Goal: Information Seeking & Learning: Learn about a topic

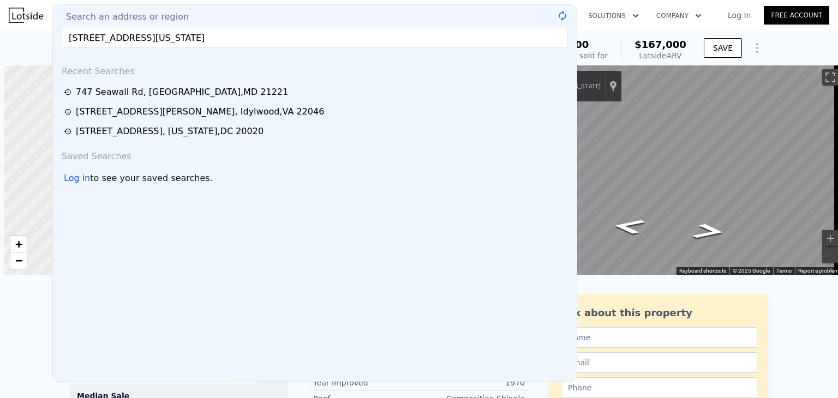
scroll to position [0, 4]
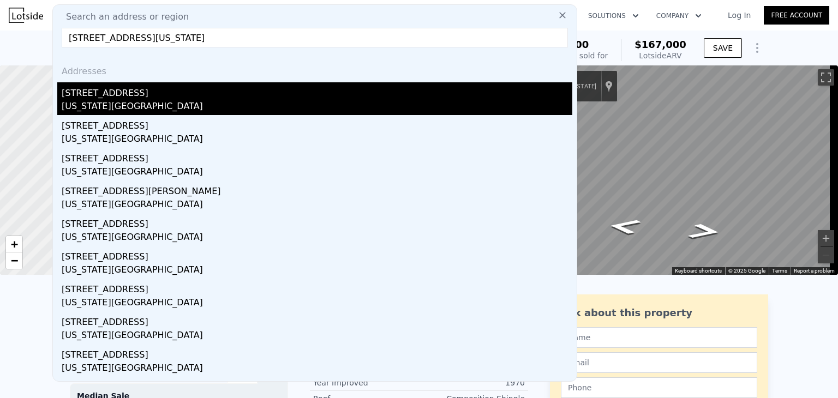
type input "[STREET_ADDRESS][US_STATE]"
click at [170, 100] on div "[US_STATE][GEOGRAPHIC_DATA]" at bounding box center [317, 107] width 511 height 15
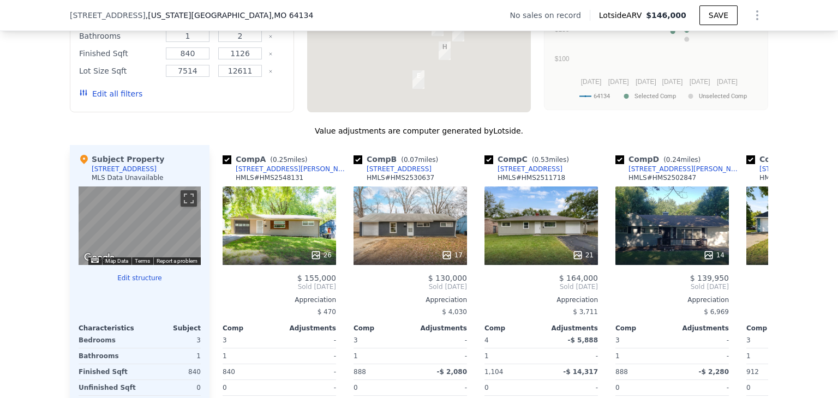
scroll to position [951, 0]
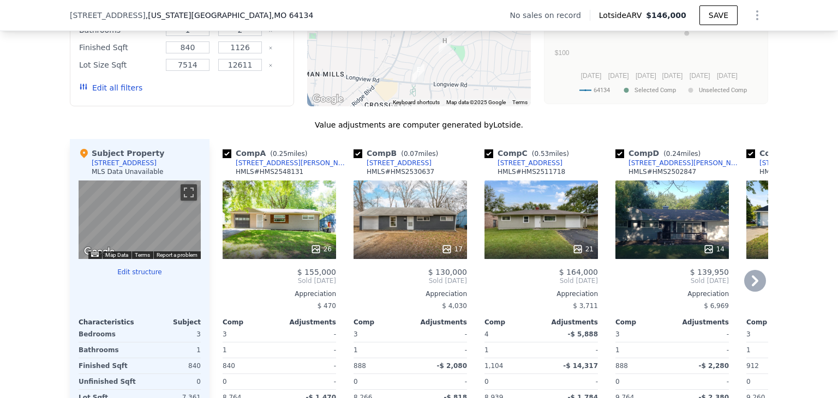
click at [263, 237] on div "26" at bounding box center [279, 220] width 113 height 79
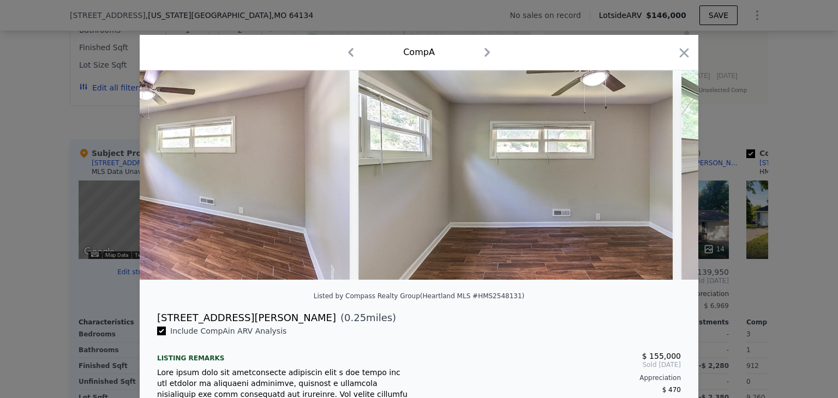
scroll to position [0, 3034]
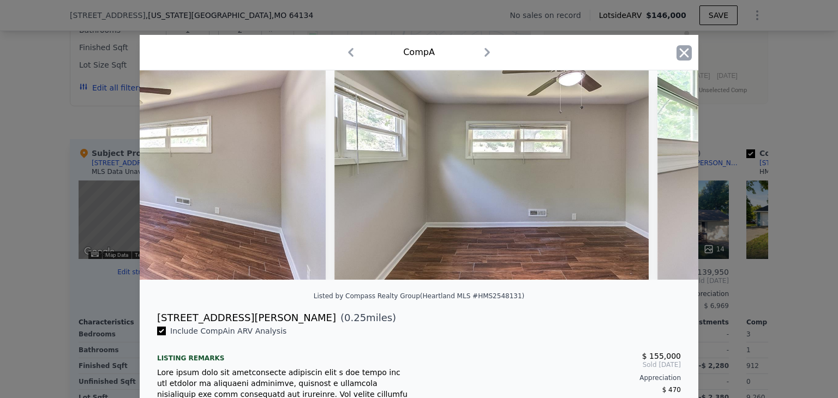
click at [679, 47] on icon "button" at bounding box center [684, 52] width 15 height 15
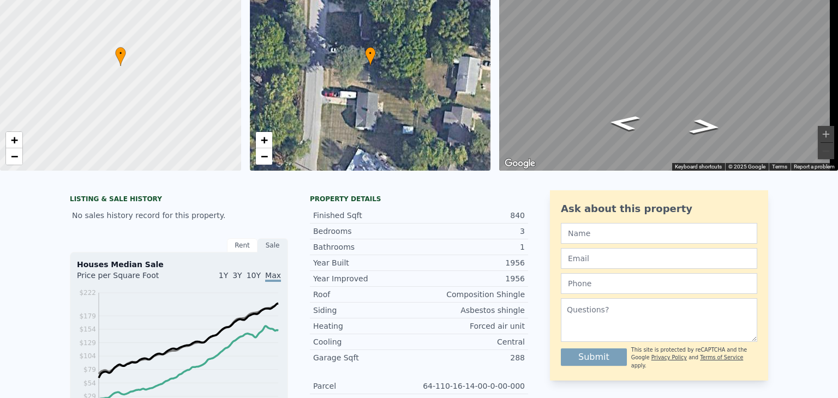
scroll to position [4, 0]
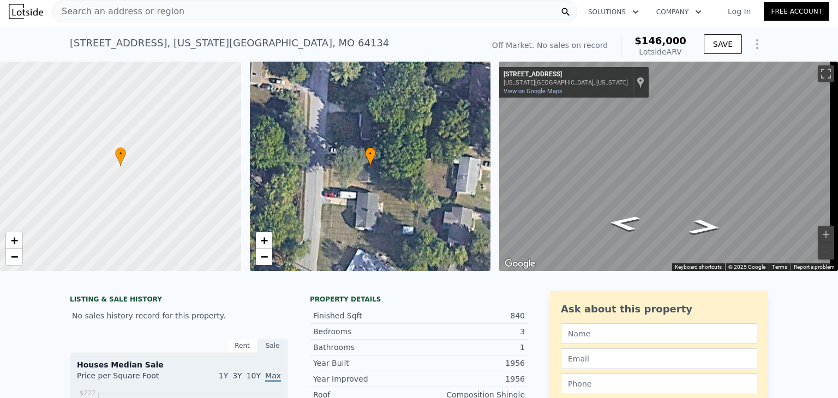
click at [133, 16] on span "Search an address or region" at bounding box center [118, 11] width 131 height 13
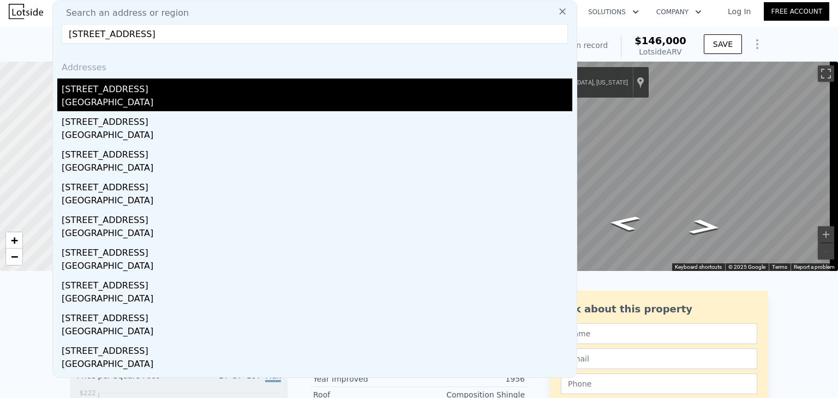
type input "[STREET_ADDRESS]"
click at [120, 98] on div "[GEOGRAPHIC_DATA]" at bounding box center [317, 103] width 511 height 15
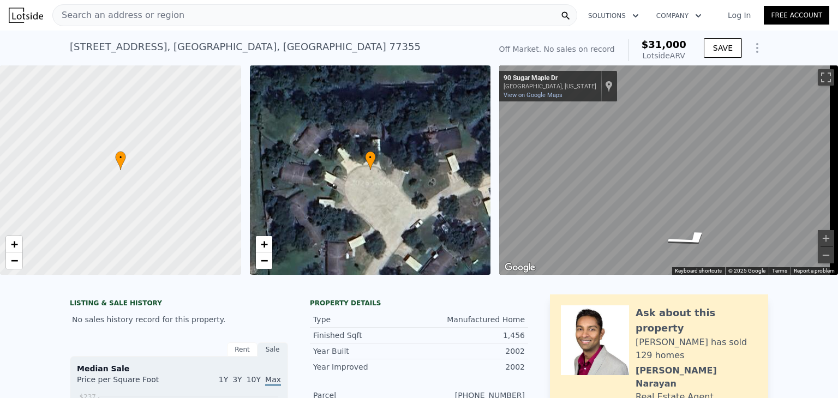
click at [122, 9] on span "Search an address or region" at bounding box center [118, 15] width 131 height 13
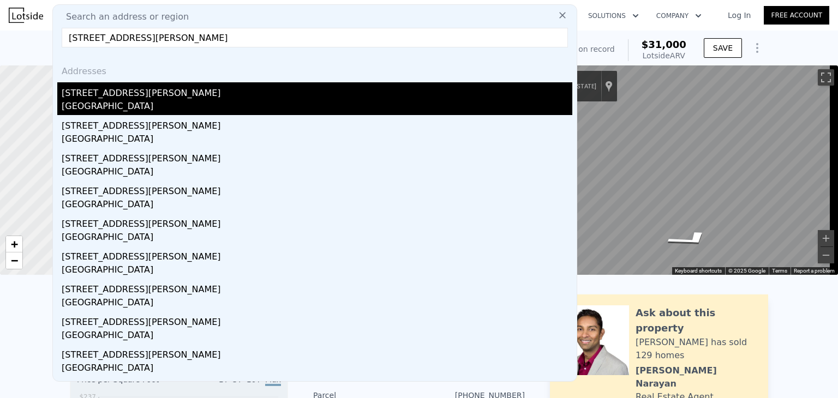
type input "[STREET_ADDRESS][PERSON_NAME]"
click at [148, 95] on div "[STREET_ADDRESS][PERSON_NAME]" at bounding box center [317, 90] width 511 height 17
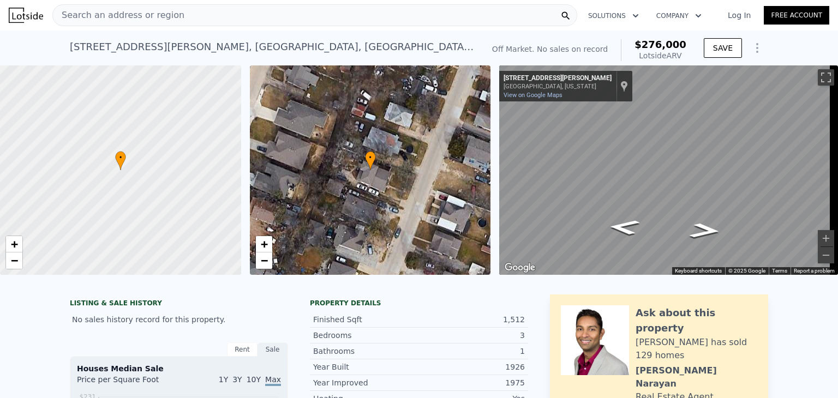
click at [184, 9] on div "Search an address or region" at bounding box center [314, 15] width 525 height 22
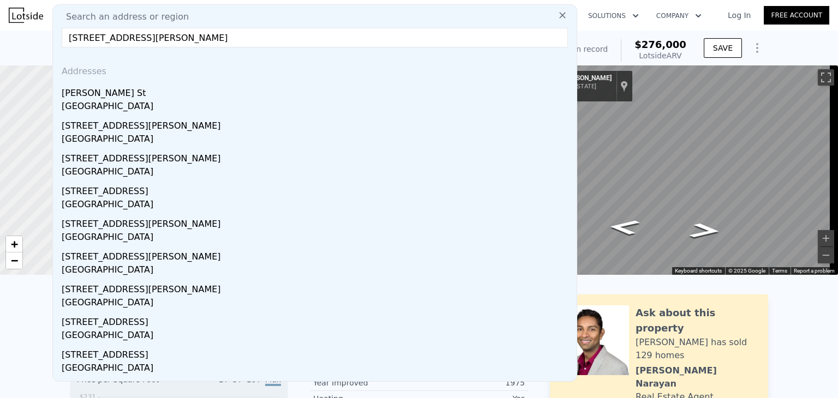
click at [184, 9] on div "Search an address or region [STREET_ADDRESS][PERSON_NAME] Addresses [PERSON_NAM…" at bounding box center [314, 193] width 525 height 378
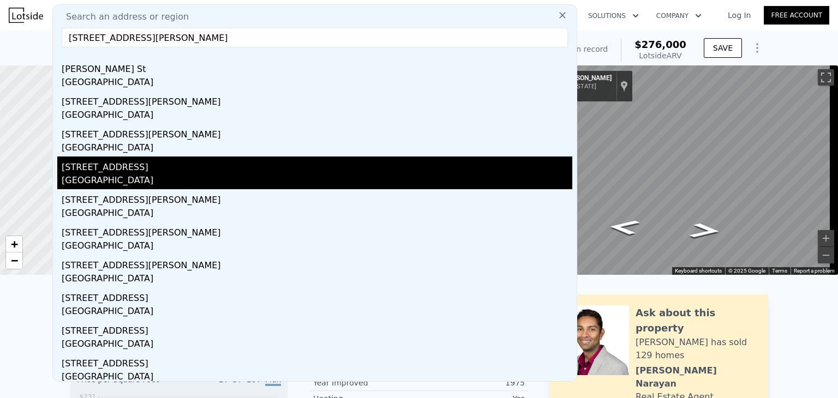
scroll to position [25, 0]
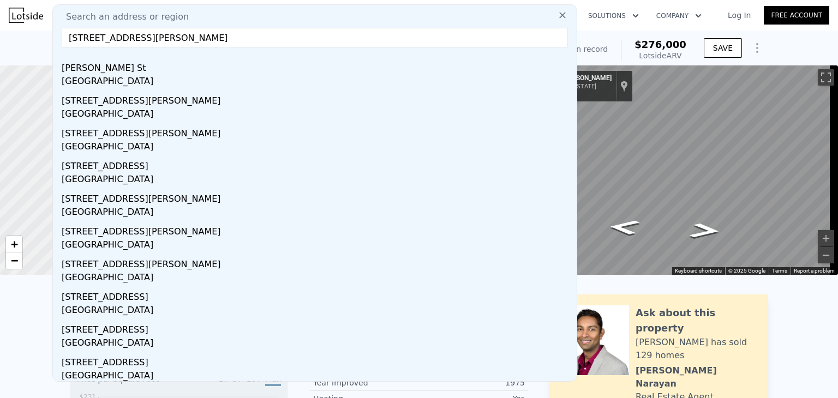
click at [218, 31] on input "[STREET_ADDRESS][PERSON_NAME]" at bounding box center [315, 38] width 506 height 20
paste input "[STREET_ADDRESS][PERSON_NAME]"
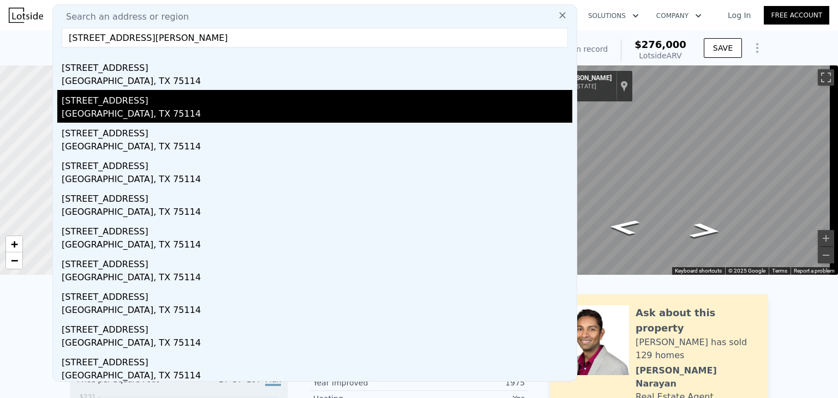
type input "[STREET_ADDRESS][PERSON_NAME]"
click at [147, 113] on div "[GEOGRAPHIC_DATA], TX 75114" at bounding box center [317, 114] width 511 height 15
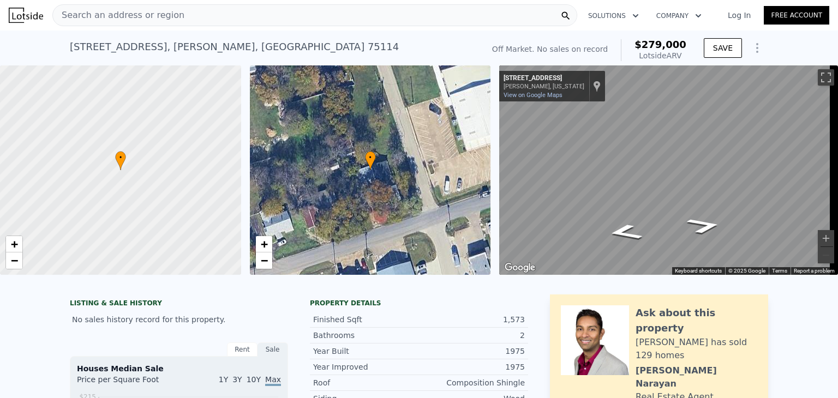
click at [124, 16] on span "Search an address or region" at bounding box center [118, 15] width 131 height 13
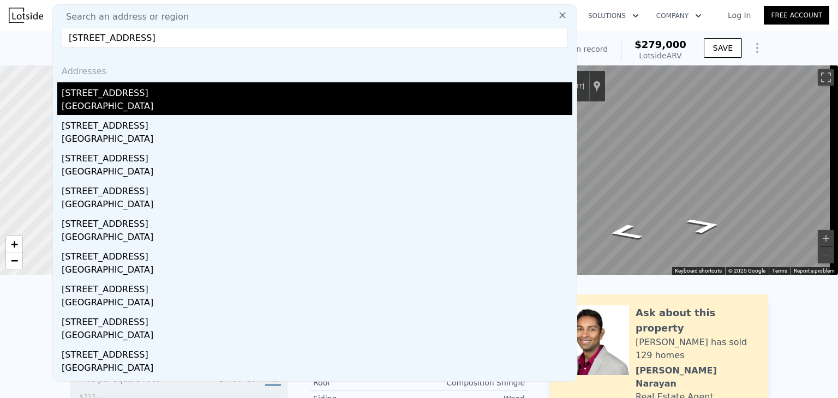
type input "[STREET_ADDRESS]"
click at [183, 102] on div "[GEOGRAPHIC_DATA]" at bounding box center [317, 107] width 511 height 15
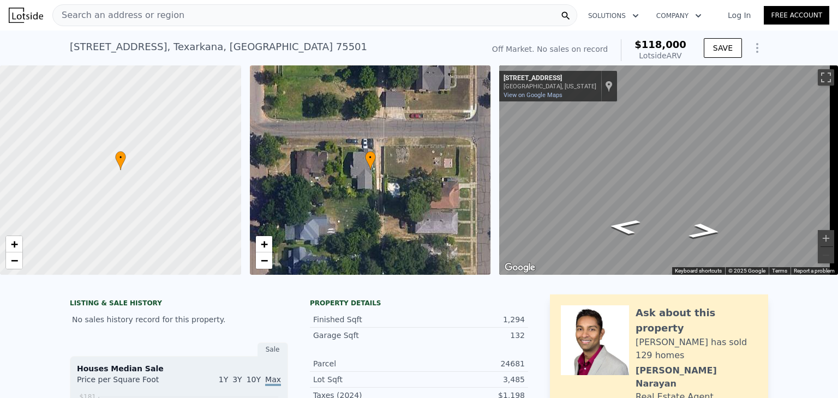
click at [124, 9] on span "Search an address or region" at bounding box center [118, 15] width 131 height 13
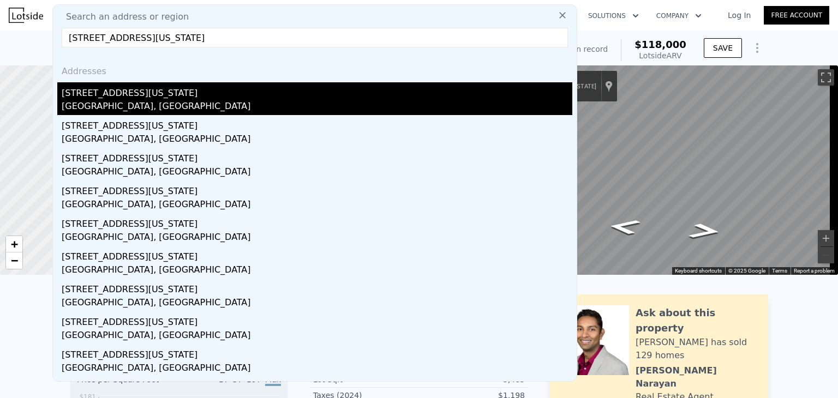
type input "[STREET_ADDRESS][US_STATE]"
click at [171, 110] on div "[GEOGRAPHIC_DATA], [GEOGRAPHIC_DATA]" at bounding box center [317, 107] width 511 height 15
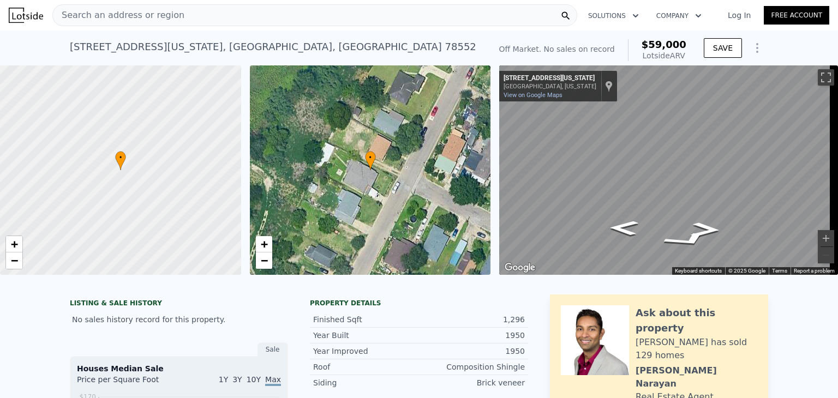
click at [147, 9] on span "Search an address or region" at bounding box center [118, 15] width 131 height 13
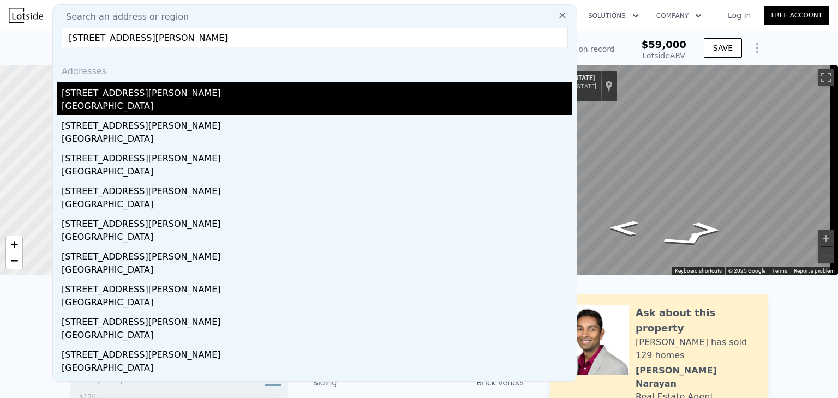
type input "[STREET_ADDRESS][PERSON_NAME]"
click at [122, 101] on div "[GEOGRAPHIC_DATA]" at bounding box center [317, 107] width 511 height 15
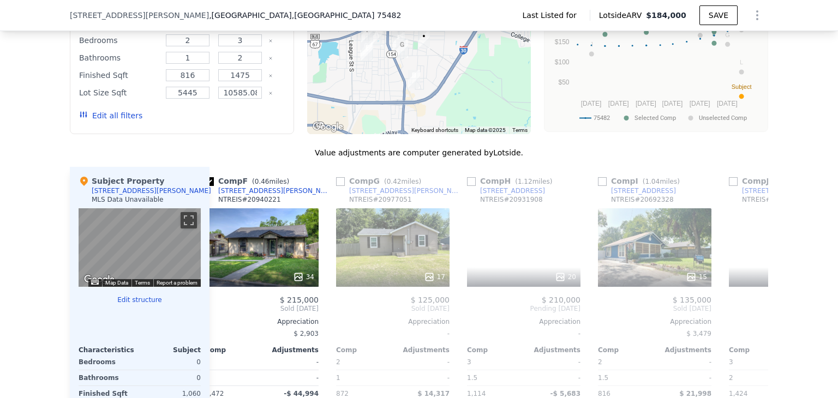
scroll to position [0, 673]
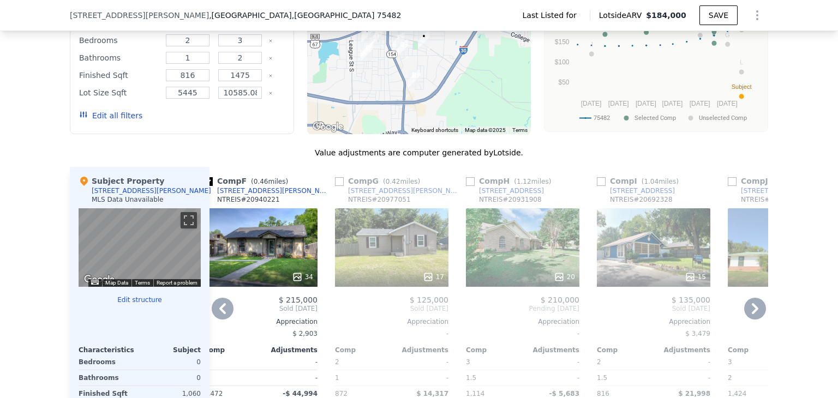
click at [392, 260] on div "17" at bounding box center [391, 247] width 113 height 79
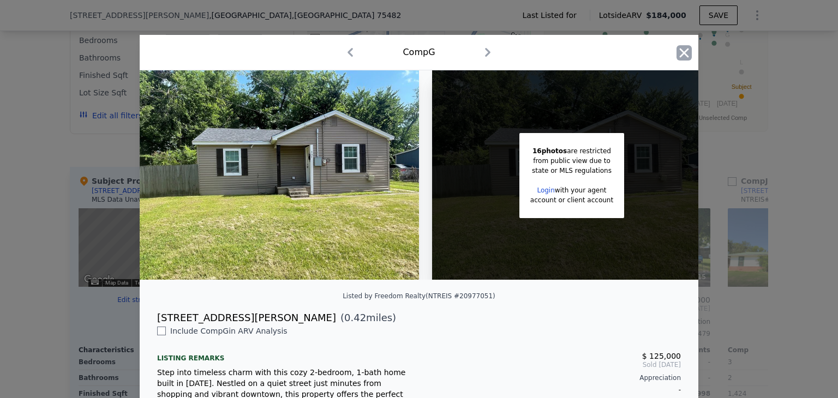
click at [678, 58] on icon "button" at bounding box center [684, 52] width 15 height 15
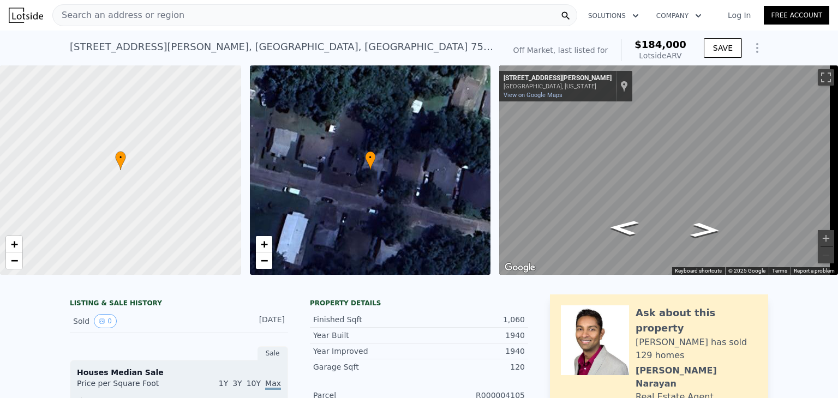
click at [158, 10] on span "Search an address or region" at bounding box center [118, 15] width 131 height 13
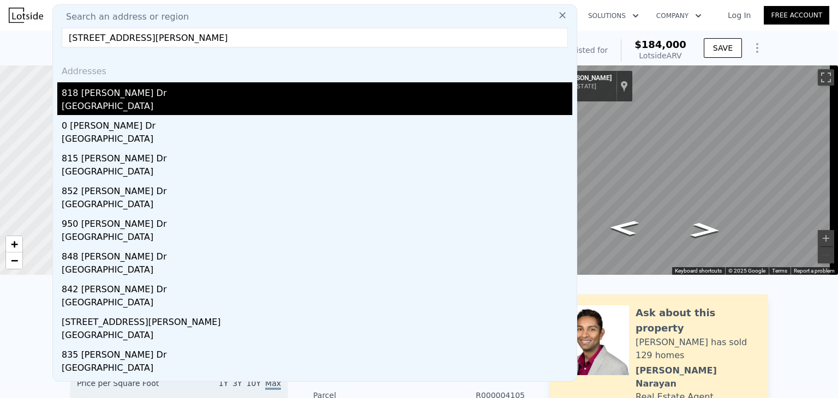
type input "[STREET_ADDRESS][PERSON_NAME]"
click at [161, 103] on div "[GEOGRAPHIC_DATA]" at bounding box center [317, 107] width 511 height 15
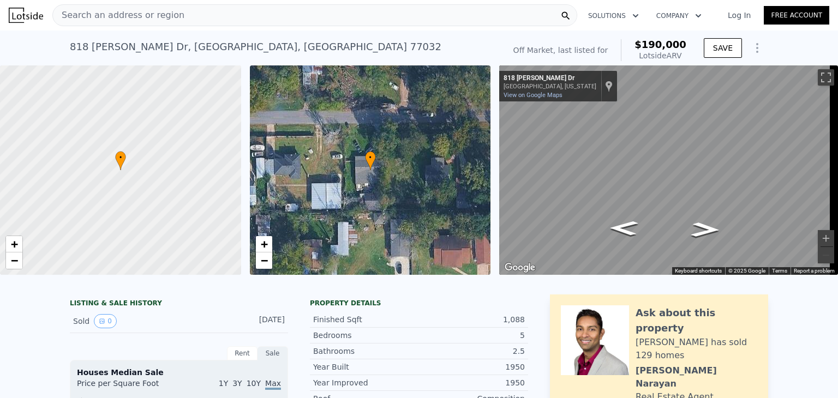
click at [199, 19] on div "Search an address or region" at bounding box center [314, 15] width 525 height 22
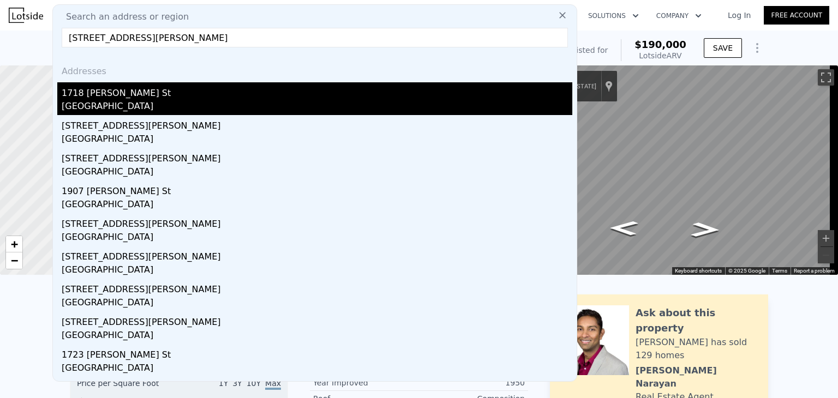
type input "[STREET_ADDRESS][PERSON_NAME]"
click at [148, 97] on div "1718 [PERSON_NAME] St" at bounding box center [317, 90] width 511 height 17
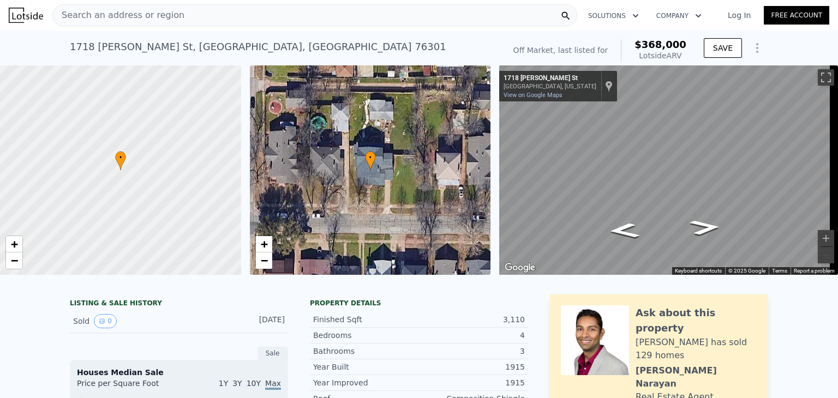
click at [168, 12] on span "Search an address or region" at bounding box center [118, 15] width 131 height 13
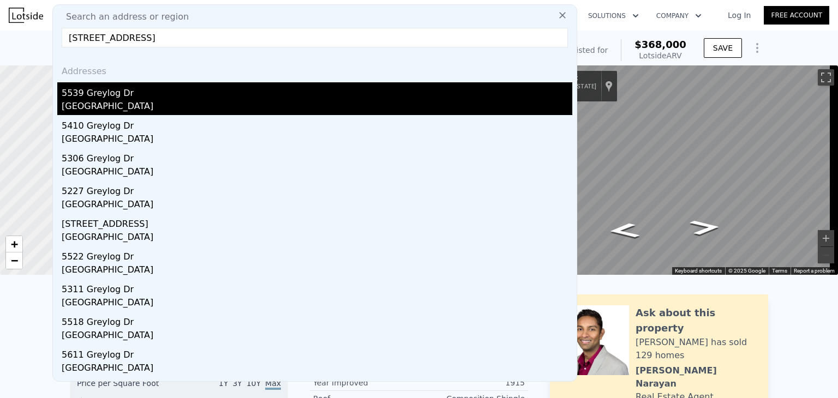
type input "[STREET_ADDRESS]"
click at [137, 103] on div "[GEOGRAPHIC_DATA]" at bounding box center [317, 107] width 511 height 15
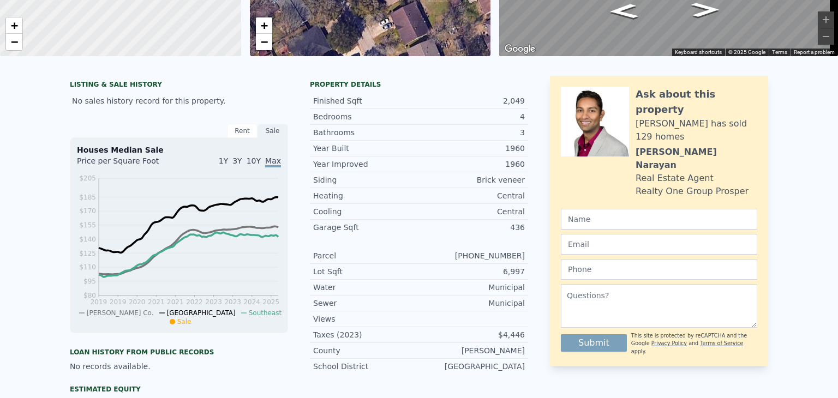
scroll to position [4, 0]
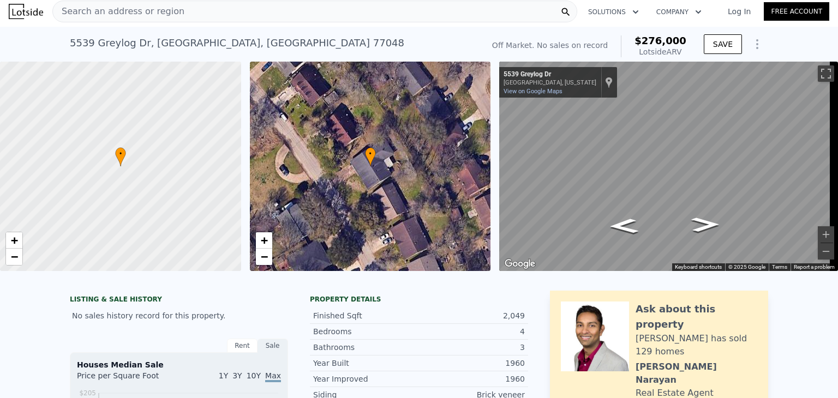
click at [168, 18] on div "Search an address or region" at bounding box center [118, 11] width 131 height 21
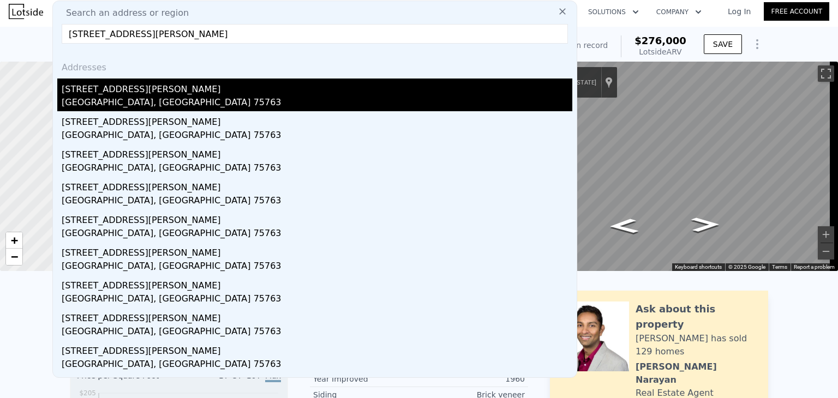
type input "[STREET_ADDRESS][PERSON_NAME]"
click at [142, 106] on div "[GEOGRAPHIC_DATA], [GEOGRAPHIC_DATA] 75763" at bounding box center [317, 103] width 511 height 15
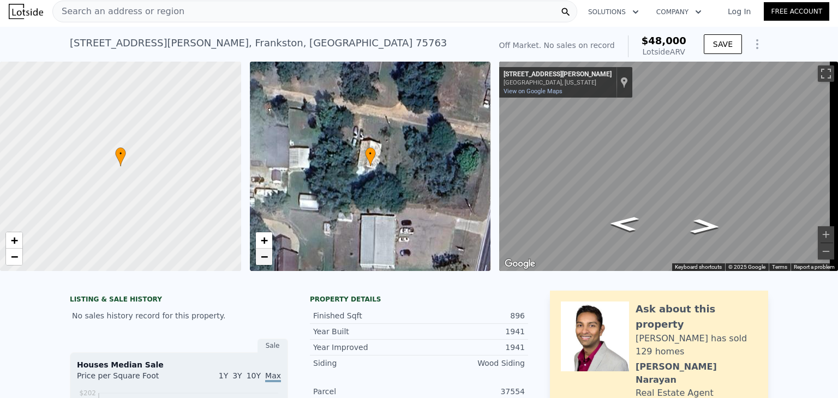
click at [265, 265] on link "−" at bounding box center [264, 257] width 16 height 16
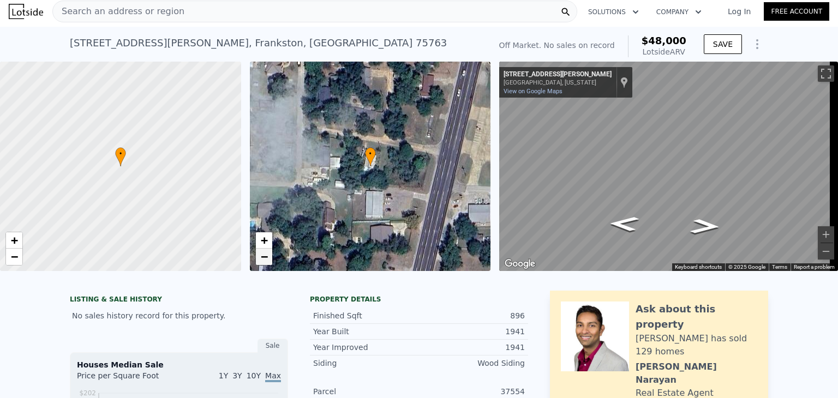
click at [265, 265] on link "−" at bounding box center [264, 257] width 16 height 16
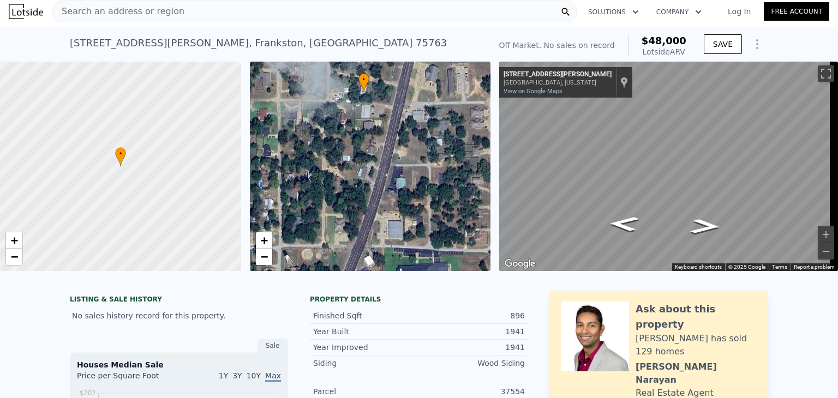
drag, startPoint x: 393, startPoint y: 237, endPoint x: 387, endPoint y: 163, distance: 74.5
click at [387, 163] on div "• + −" at bounding box center [370, 167] width 241 height 210
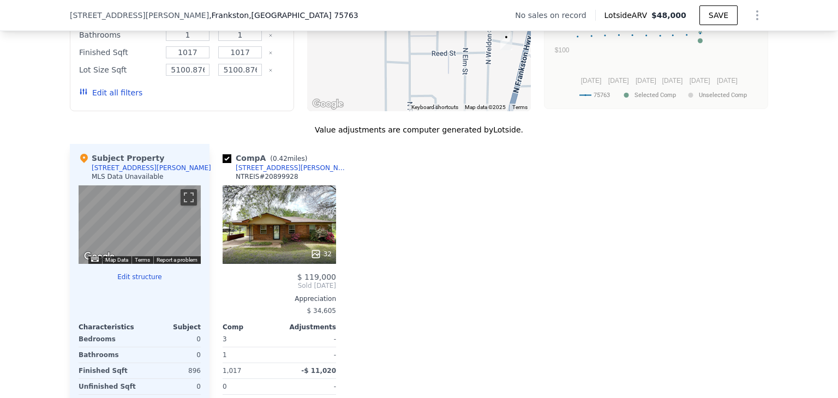
scroll to position [964, 0]
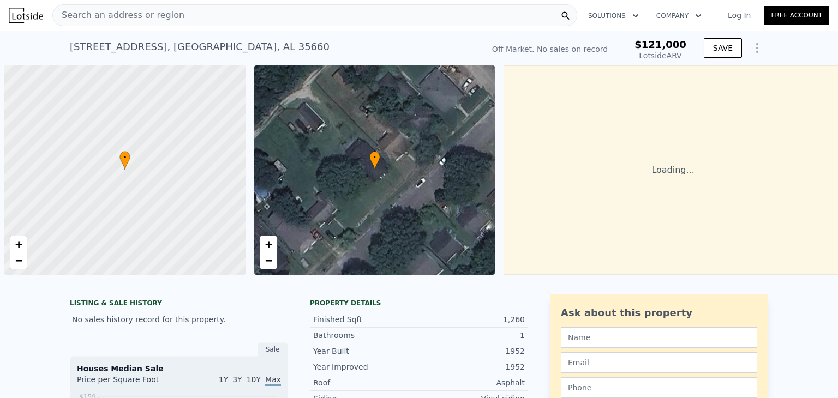
scroll to position [0, 4]
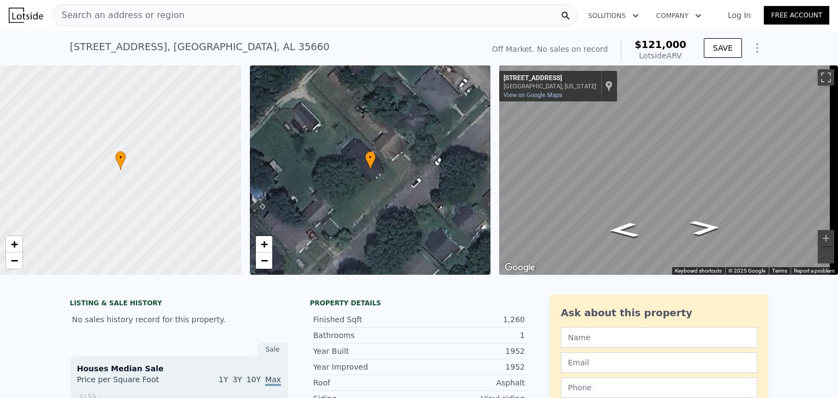
click at [121, 14] on span "Search an address or region" at bounding box center [118, 15] width 131 height 13
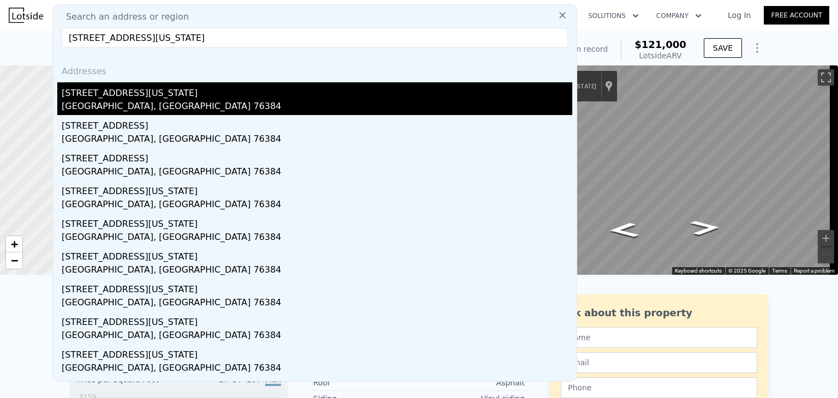
type input "2515 Texas St, Vernon, TX 76384"
click at [124, 96] on div "2515 Texas St" at bounding box center [317, 90] width 511 height 17
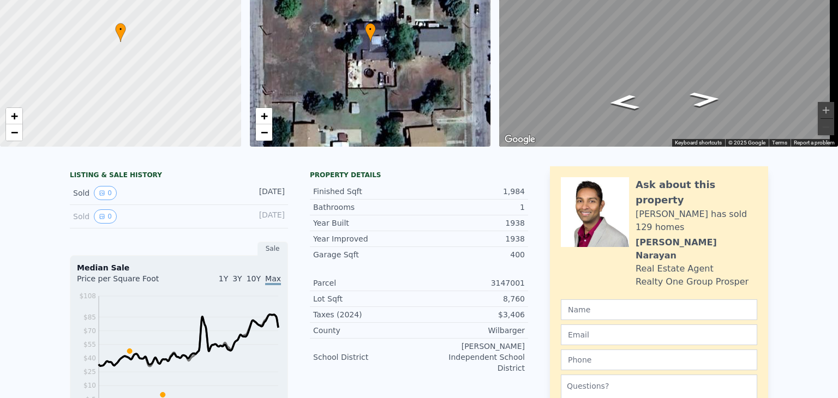
scroll to position [4, 0]
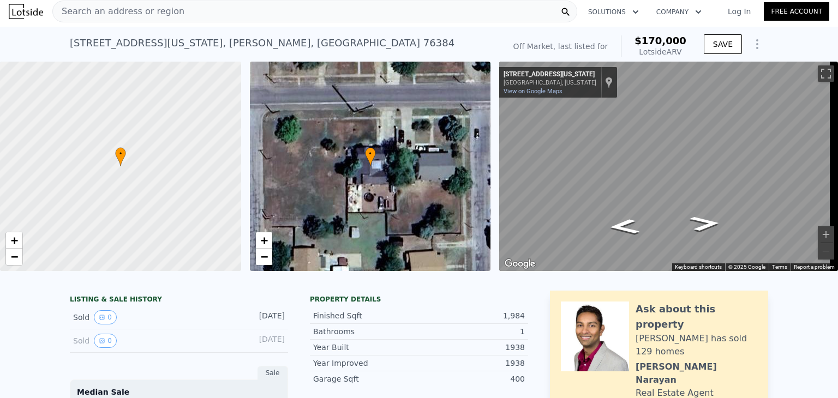
click at [164, 15] on span "Search an address or region" at bounding box center [118, 11] width 131 height 13
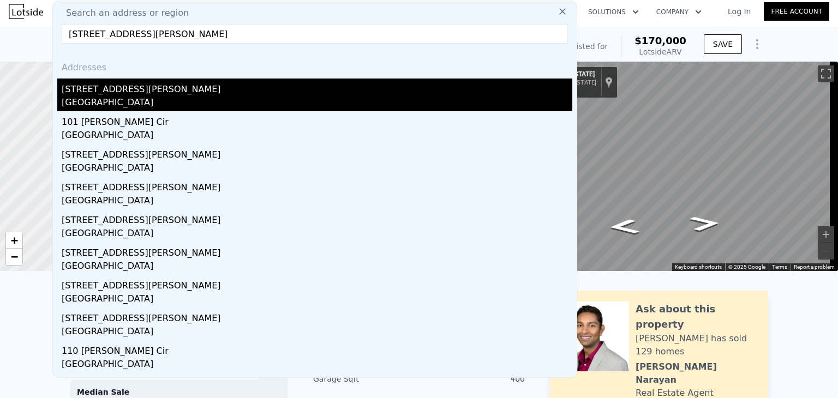
type input "115 Krobot Cir, Texarkana, TX 75501"
click at [126, 101] on div "Bowie County, TX 75501" at bounding box center [317, 103] width 511 height 15
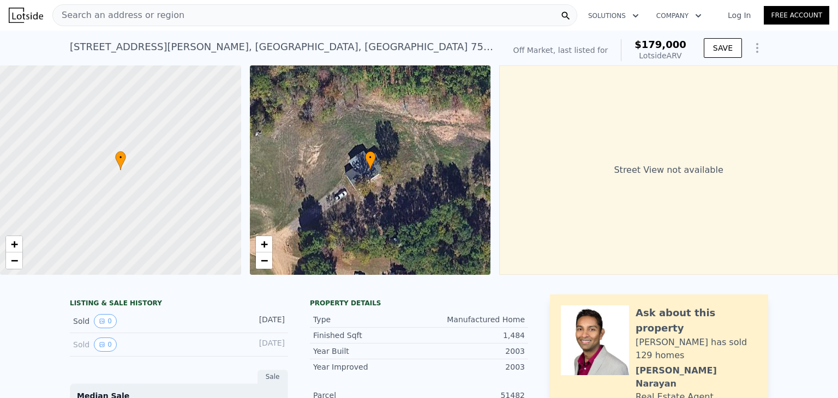
click at [144, 15] on span "Search an address or region" at bounding box center [118, 15] width 131 height 13
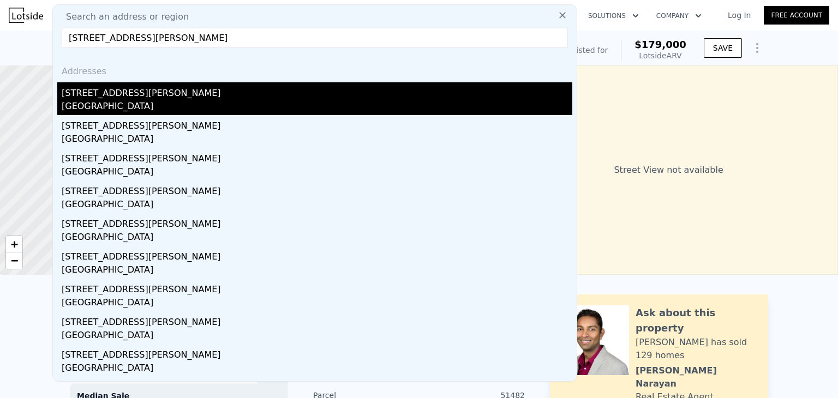
type input "210 E Sarah St, Beeville, TX 7810"
click at [179, 101] on div "Beeville, TX 78102" at bounding box center [317, 107] width 511 height 15
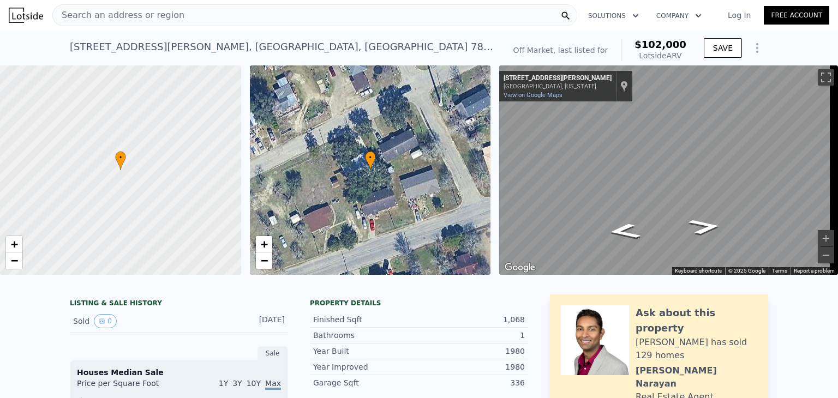
click at [225, 20] on div "Search an address or region" at bounding box center [314, 15] width 525 height 22
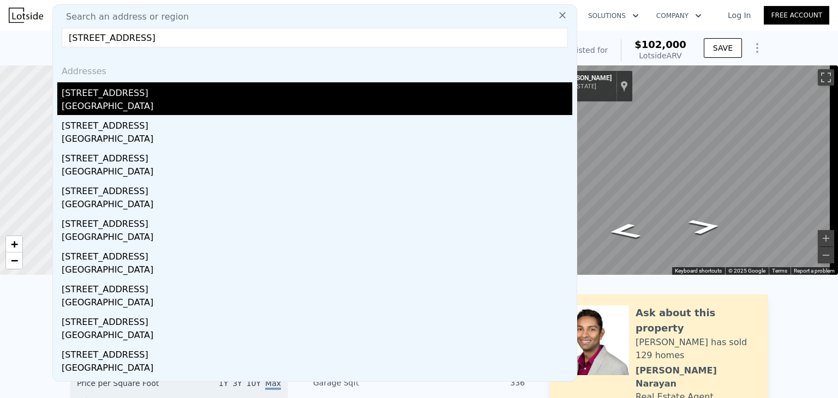
type input "1005 N 3rd St, McAllen, TX 78501"
click at [141, 97] on div "1005 N 3rd St" at bounding box center [317, 90] width 511 height 17
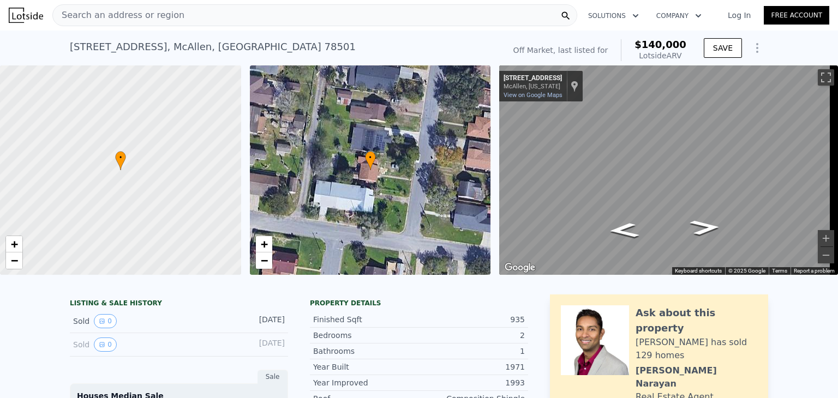
click at [242, 19] on div "Search an address or region" at bounding box center [314, 15] width 525 height 22
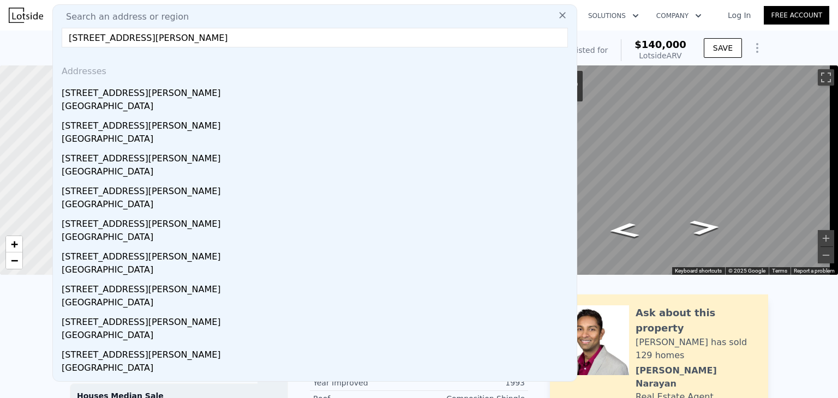
click at [239, 42] on input "301 Rawley Dr, Longview, TX 75601" at bounding box center [315, 38] width 506 height 20
paste input "404 17th Ave N, Texas City, TX 77590"
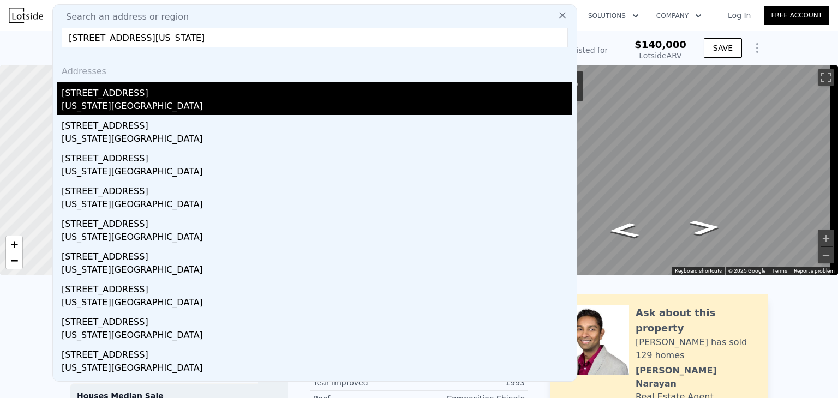
type input "404 17th Ave N, Texas City, TX 77590"
click at [170, 103] on div "Texas City, TX 77590" at bounding box center [317, 107] width 511 height 15
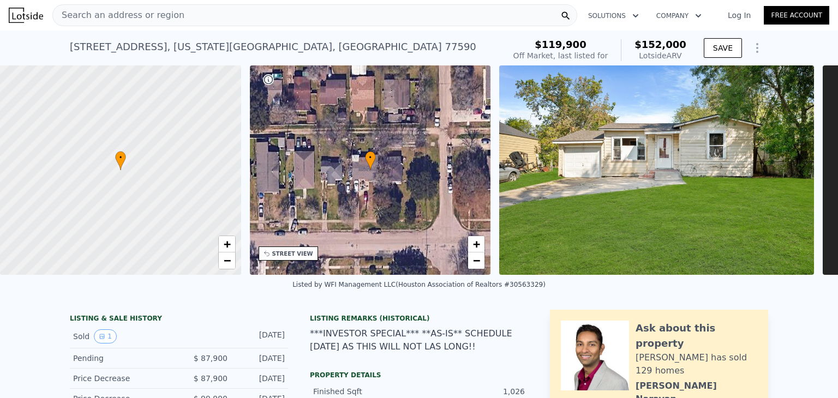
click at [204, 16] on div "Search an address or region" at bounding box center [314, 15] width 525 height 22
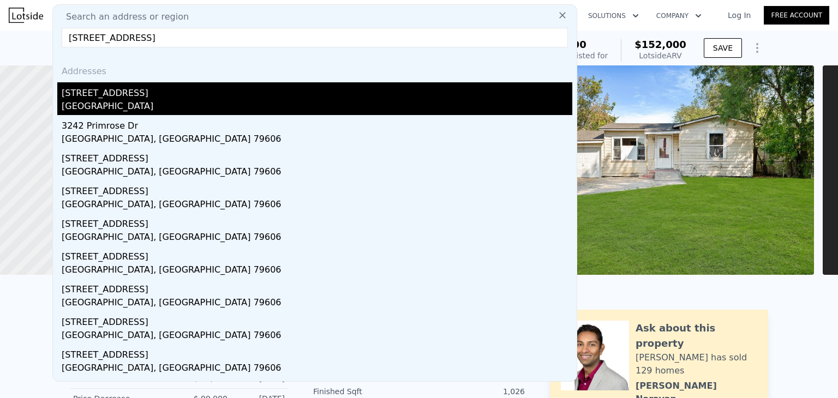
type input "3132 Primrose Dr, Abilene, TX 79606"
click at [139, 98] on div "3132 Primrose Dr" at bounding box center [317, 90] width 511 height 17
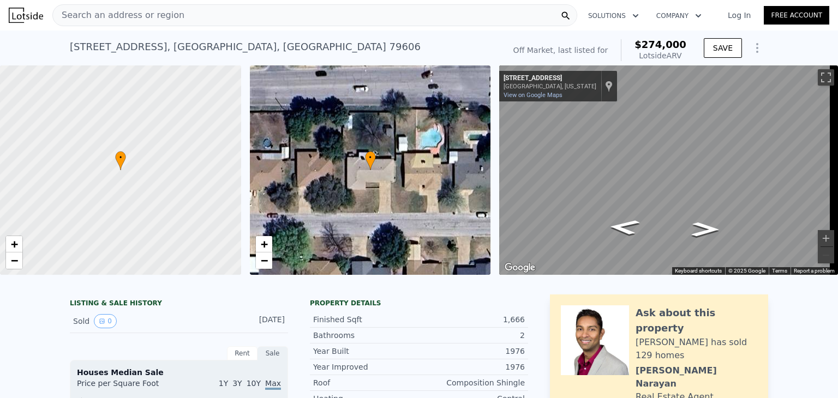
click at [148, 15] on span "Search an address or region" at bounding box center [118, 15] width 131 height 13
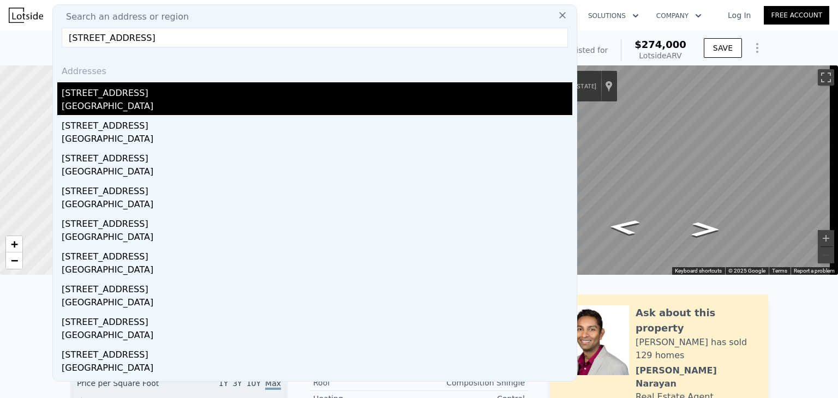
type input "709 Barkridge Trl, Burleson, TX 76028"
click at [170, 95] on div "709 Barkridge Trl" at bounding box center [317, 90] width 511 height 17
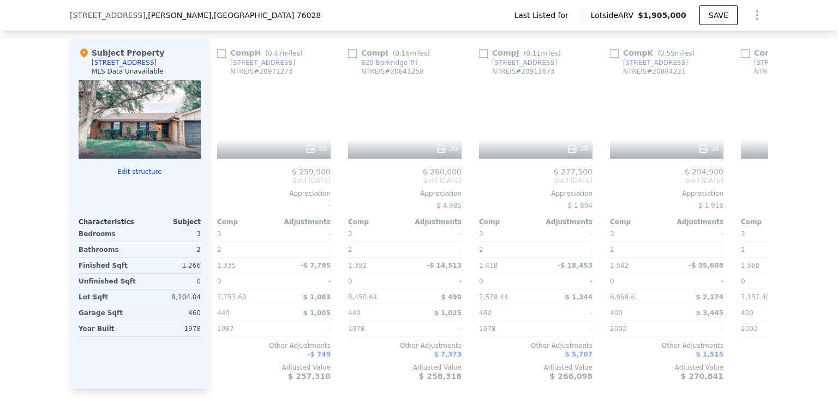
scroll to position [0, 1039]
